Goal: Information Seeking & Learning: Learn about a topic

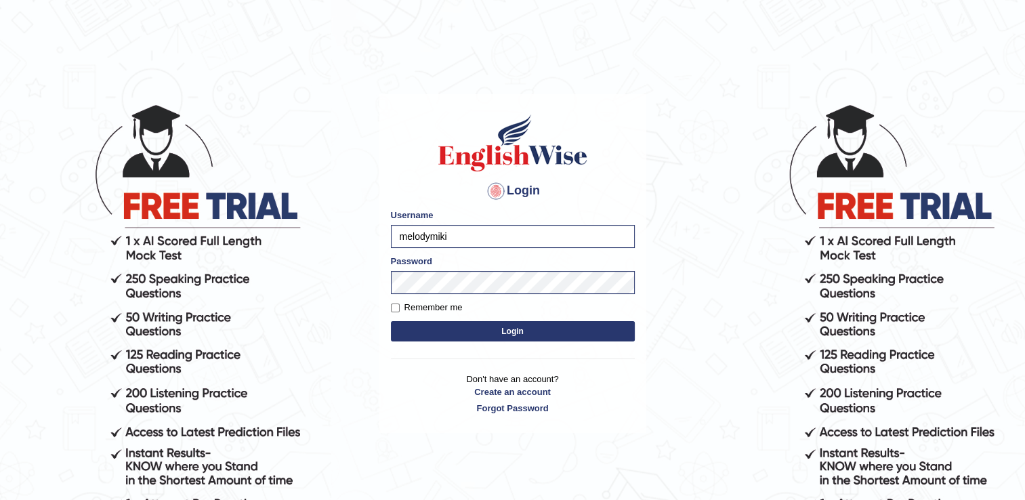
click at [408, 307] on label "Remember me" at bounding box center [427, 308] width 72 height 14
click at [400, 307] on input "Remember me" at bounding box center [395, 308] width 9 height 9
checkbox input "true"
click at [495, 333] on button "Login" at bounding box center [513, 331] width 244 height 20
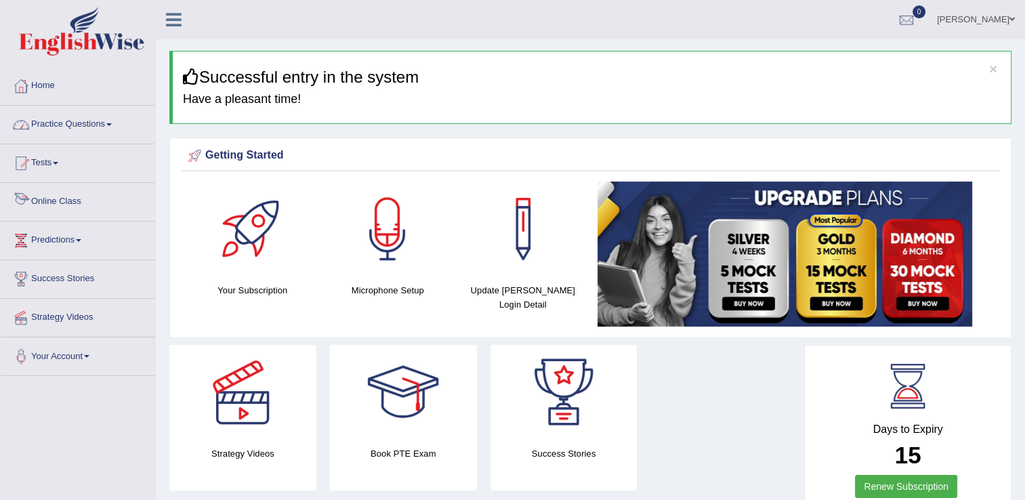
click at [60, 200] on link "Online Class" at bounding box center [78, 200] width 155 height 34
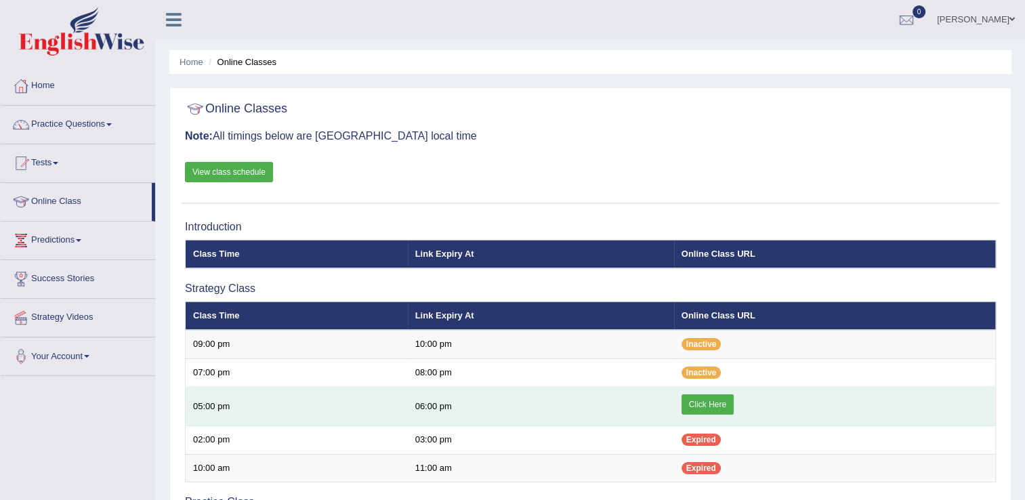
click at [707, 405] on link "Click Here" at bounding box center [708, 404] width 52 height 20
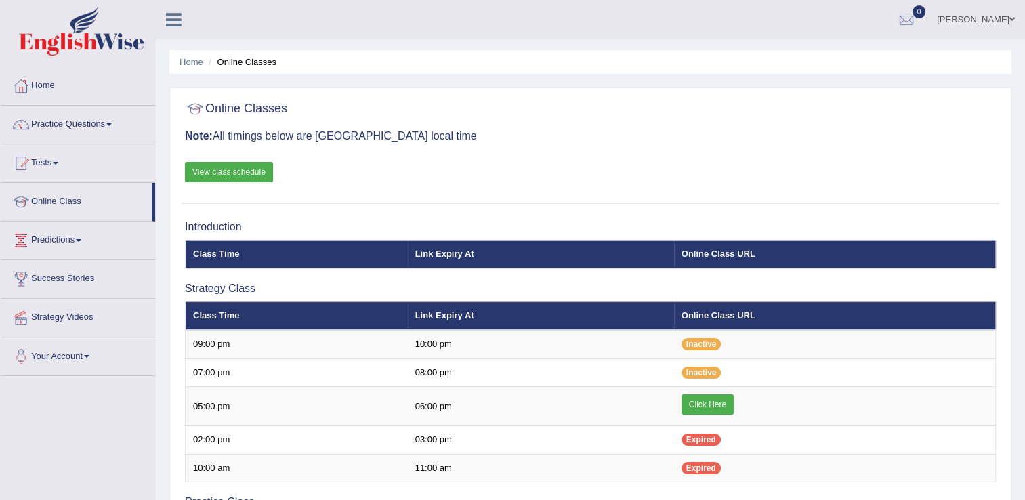
click at [111, 125] on span at bounding box center [108, 124] width 5 height 3
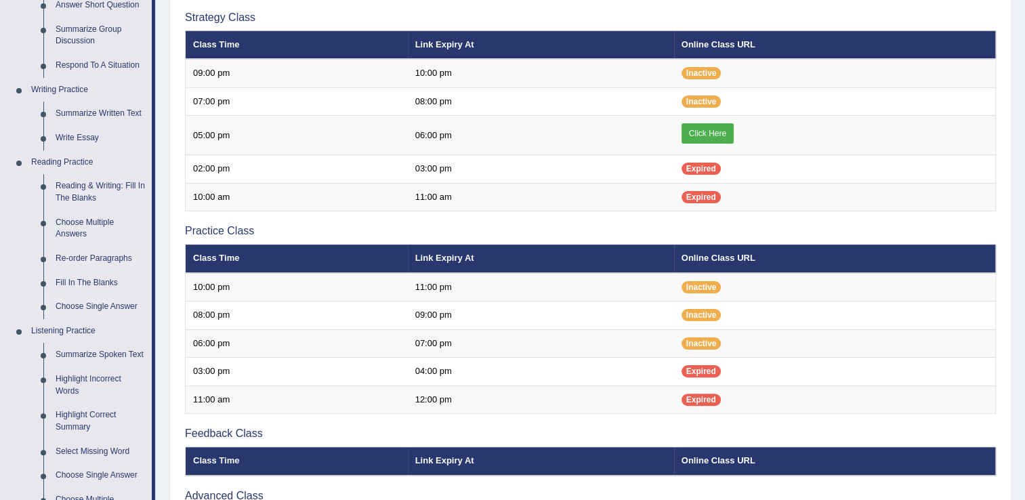
scroll to position [339, 0]
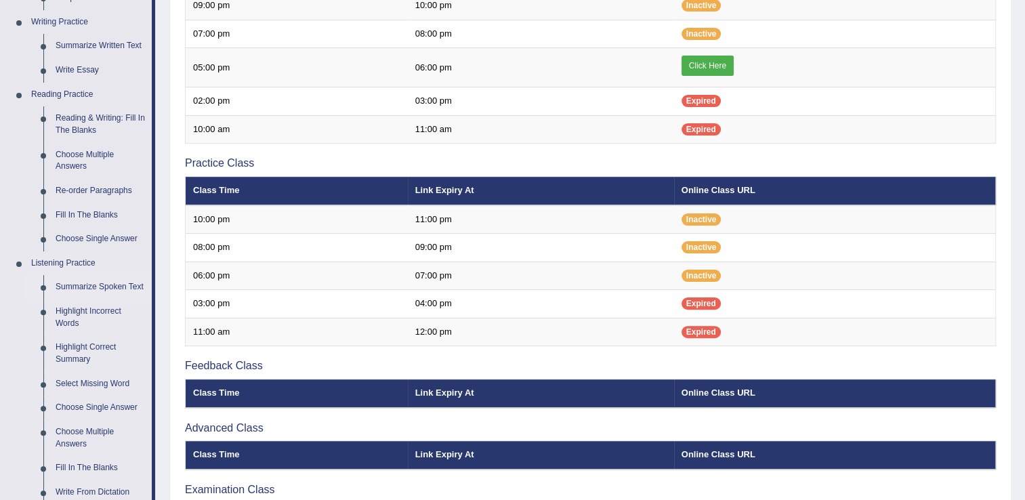
click at [103, 289] on link "Summarize Spoken Text" at bounding box center [100, 287] width 102 height 24
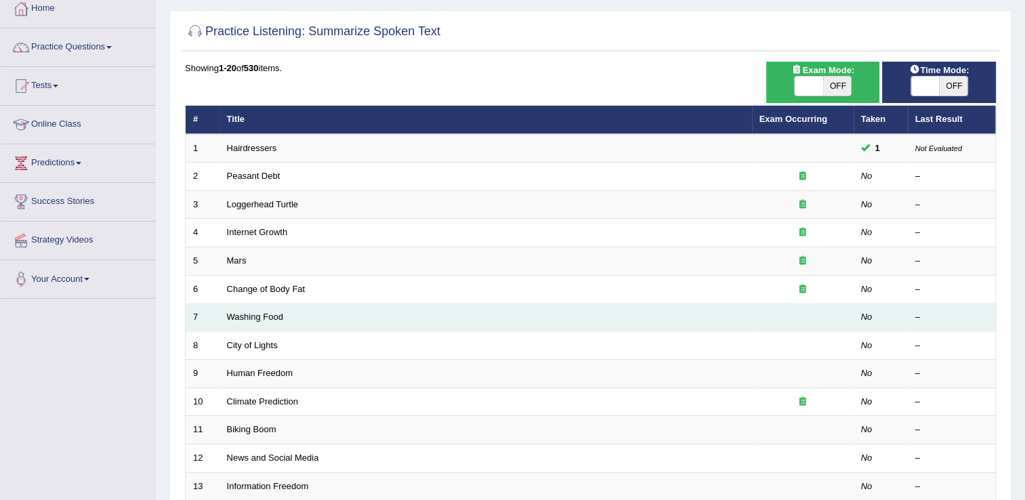
scroll to position [136, 0]
